Goal: Navigation & Orientation: Find specific page/section

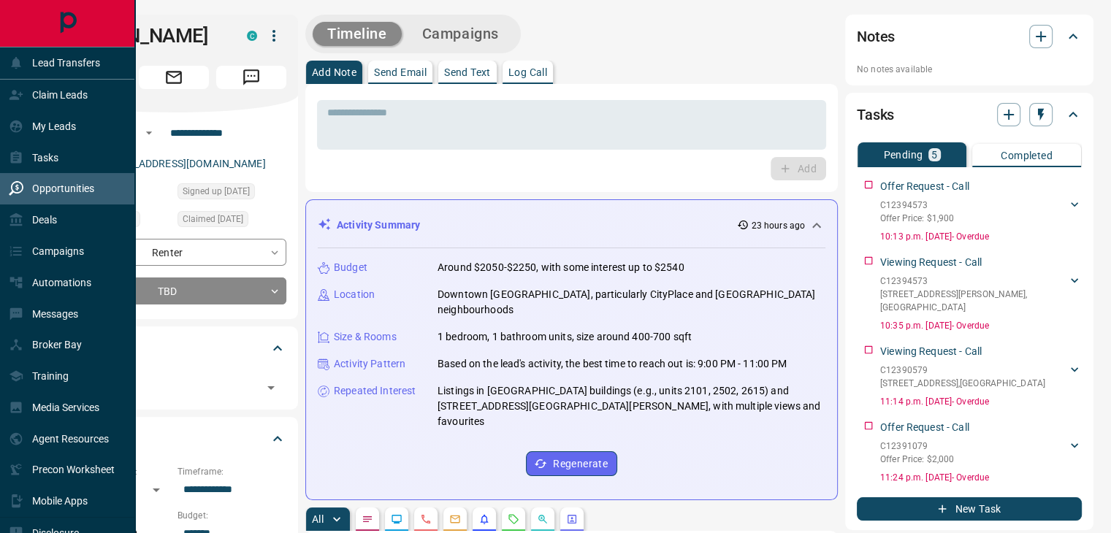
click at [88, 193] on p "Opportunities" at bounding box center [63, 189] width 62 height 12
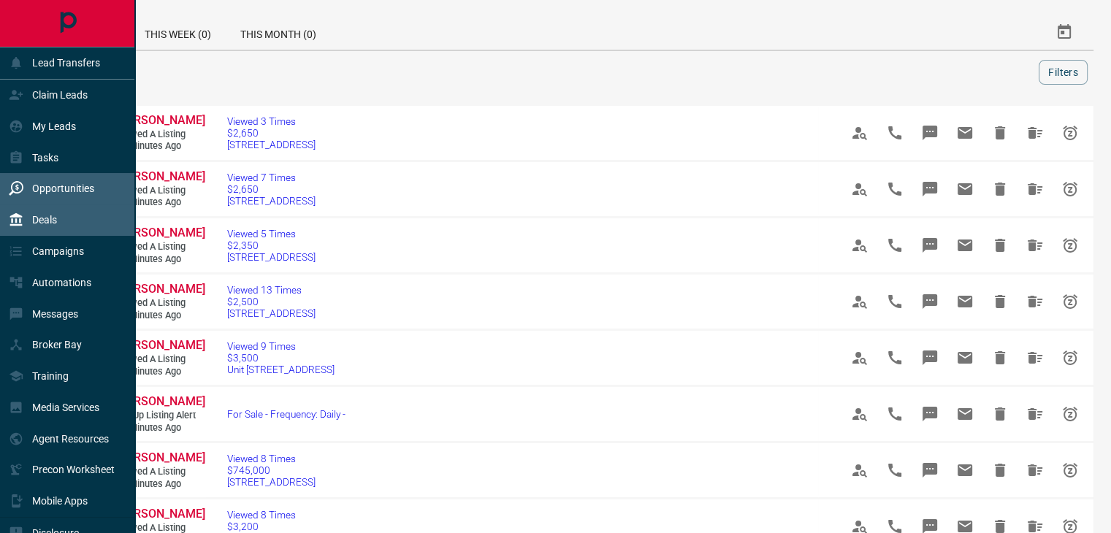
click at [83, 226] on div "Deals" at bounding box center [67, 219] width 135 height 31
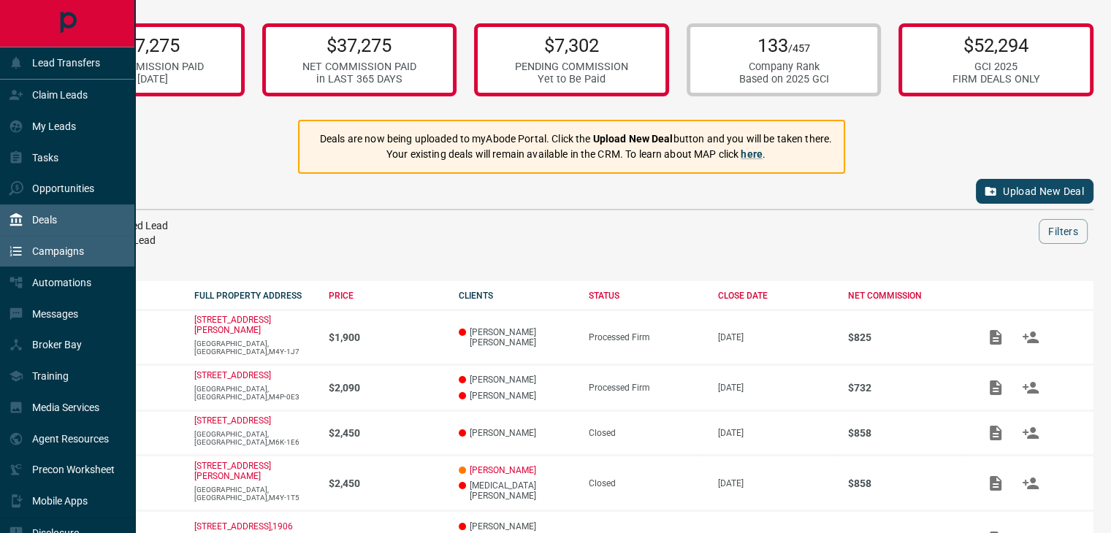
click at [76, 248] on p "Campaigns" at bounding box center [58, 251] width 52 height 12
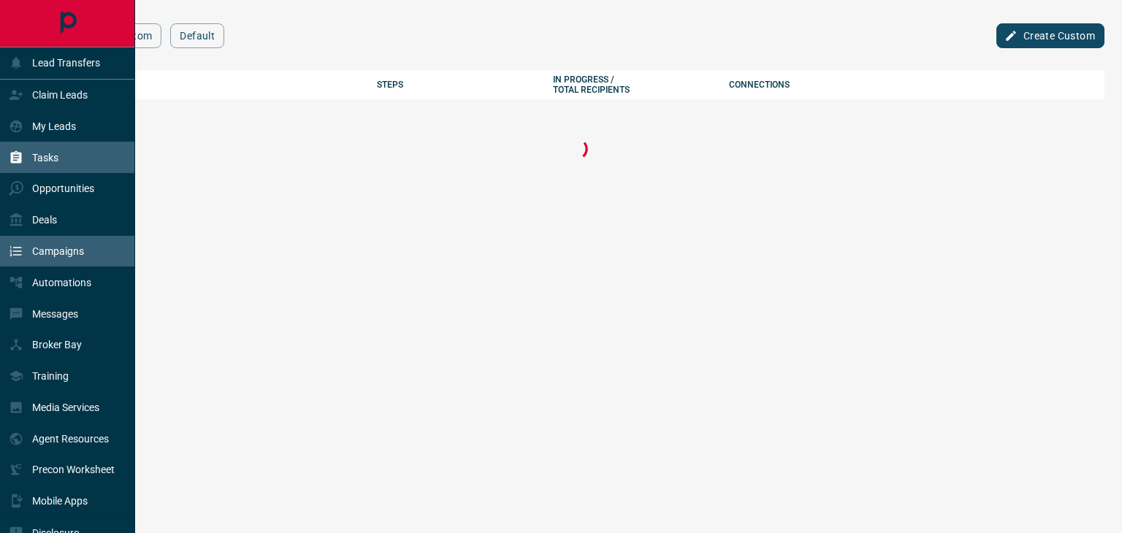
click at [72, 145] on div "Tasks" at bounding box center [67, 157] width 135 height 31
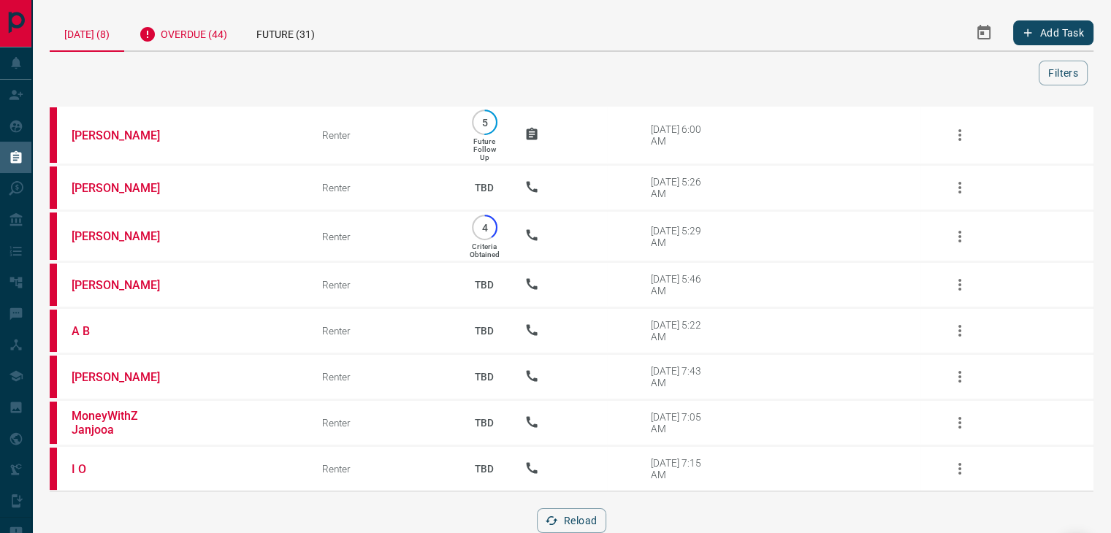
click at [191, 31] on div "Overdue (44)" at bounding box center [183, 33] width 118 height 36
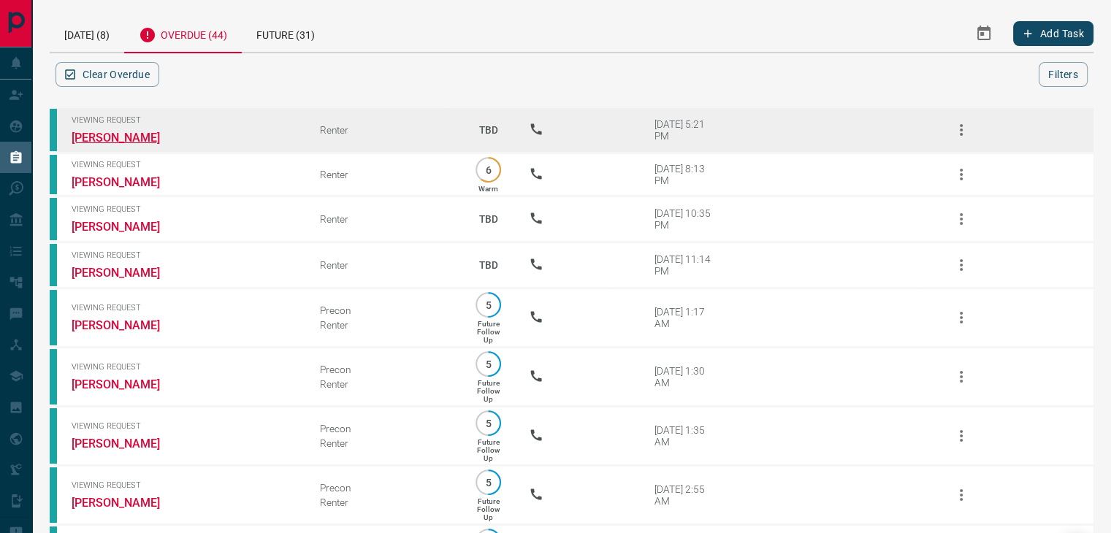
click at [123, 137] on link "[PERSON_NAME]" at bounding box center [127, 138] width 110 height 14
